Goal: Check status: Check status

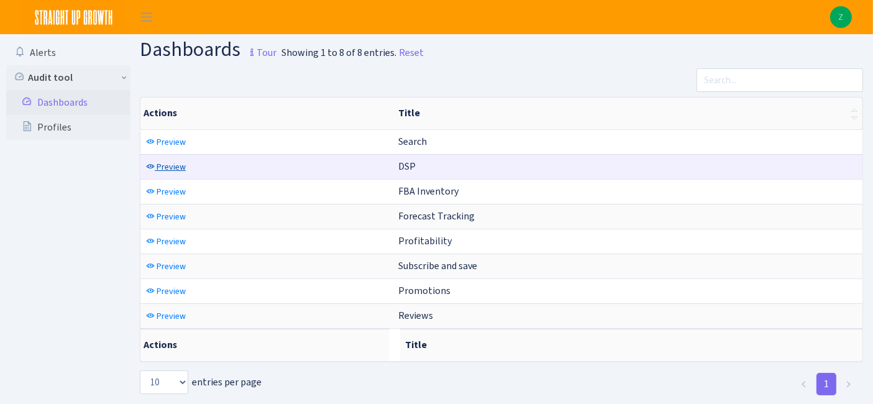
click at [160, 162] on span "Preview" at bounding box center [171, 167] width 29 height 12
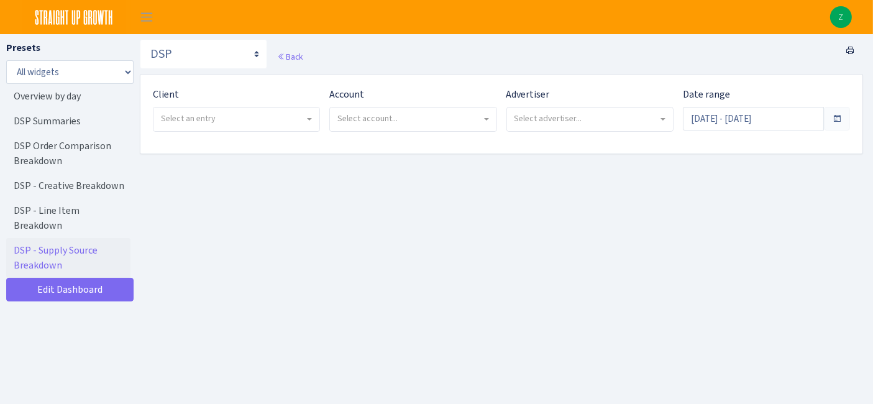
click at [247, 123] on span "Select an entry" at bounding box center [233, 118] width 144 height 12
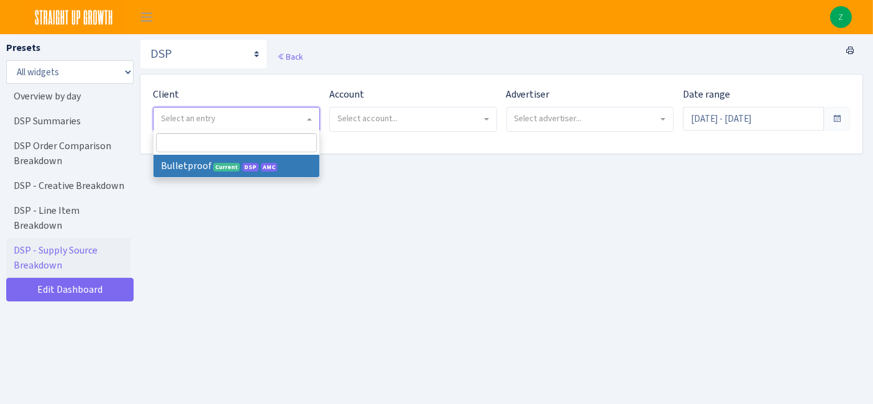
select select "409"
select select
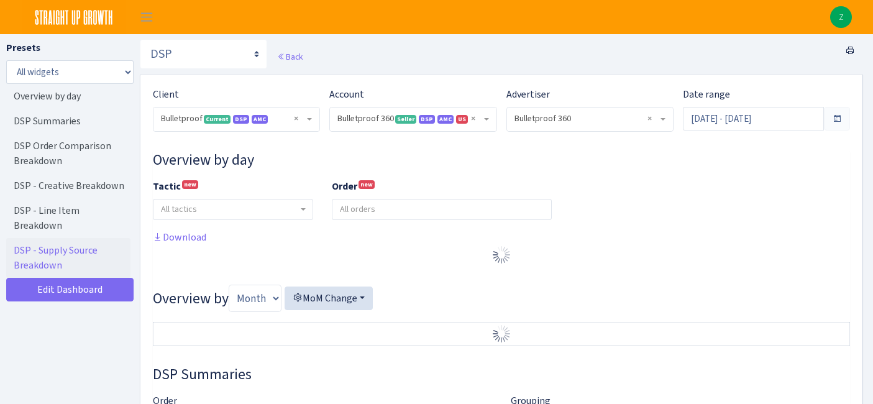
select select "3235730245795869"
select select "2888625790301"
select select
click at [722, 119] on input "[DATE] - [DATE]" at bounding box center [753, 119] width 141 height 24
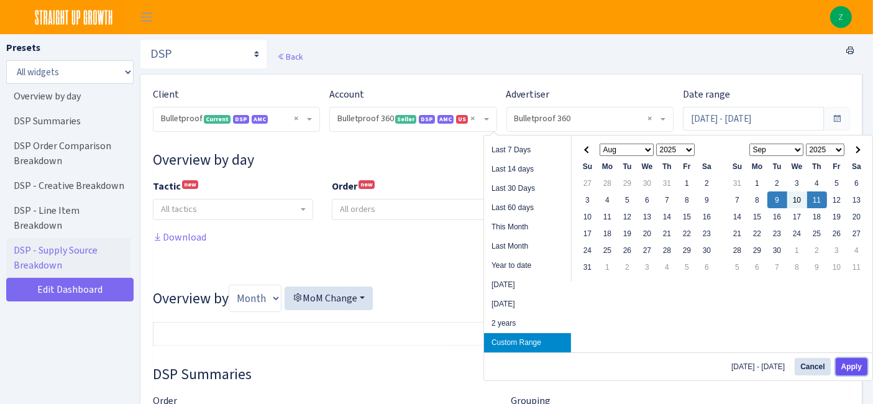
click at [850, 366] on button "Apply" at bounding box center [852, 366] width 32 height 17
type input "[DATE] - [DATE]"
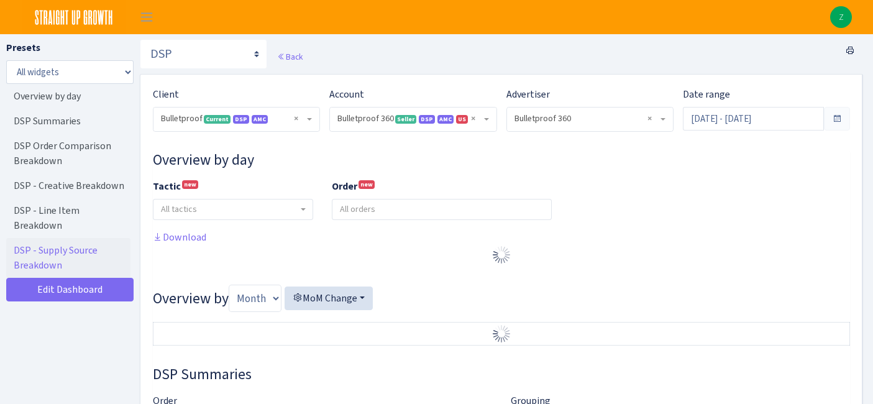
select select "3235730245795869"
select select "2888625790301"
select select
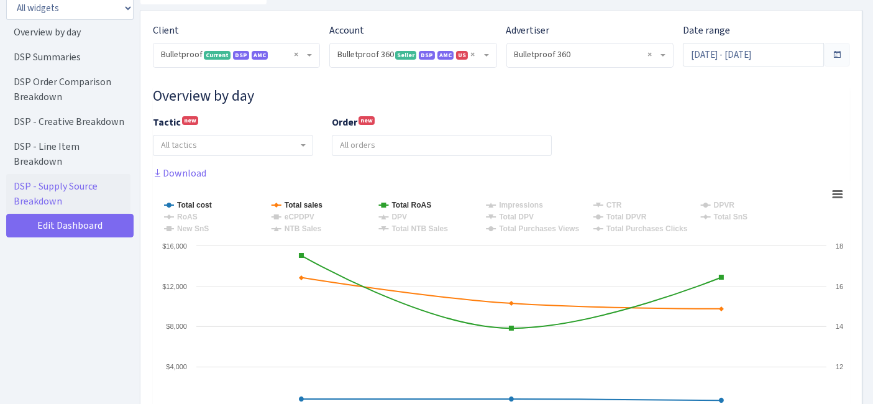
scroll to position [138, 0]
